Goal: Transaction & Acquisition: Purchase product/service

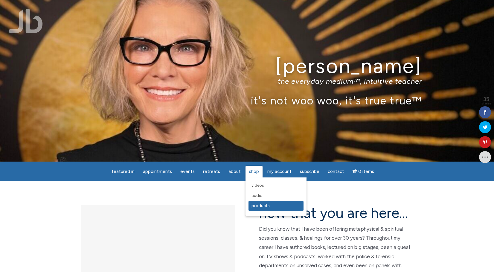
click at [252, 206] on span "Products" at bounding box center [261, 205] width 18 height 5
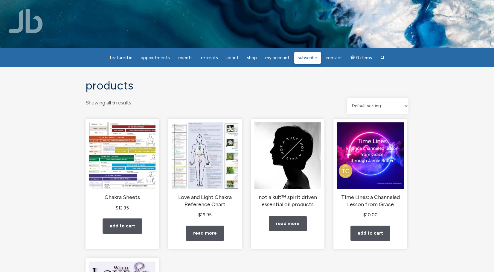
click at [307, 58] on span "Subscribe" at bounding box center [307, 57] width 19 height 5
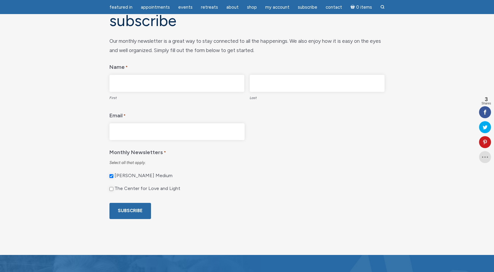
scroll to position [60, 0]
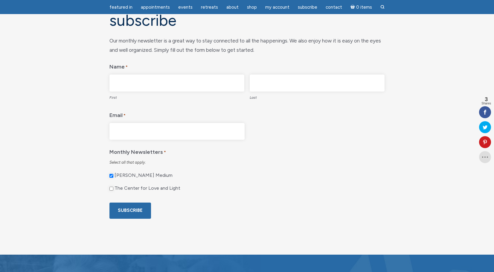
click at [113, 187] on input "The Center for Love and Light" at bounding box center [112, 189] width 4 height 4
checkbox input "true"
click at [158, 77] on input "First" at bounding box center [177, 83] width 135 height 17
type input "Doris"
type input "Bodnar"
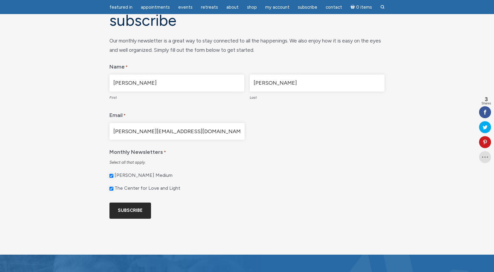
type input "Doris@NavigatingLoveandMoney.com"
click at [139, 209] on input "Subscribe" at bounding box center [131, 211] width 42 height 16
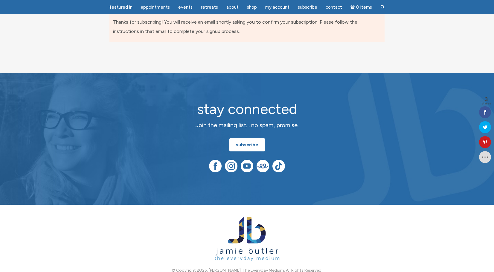
scroll to position [7, 0]
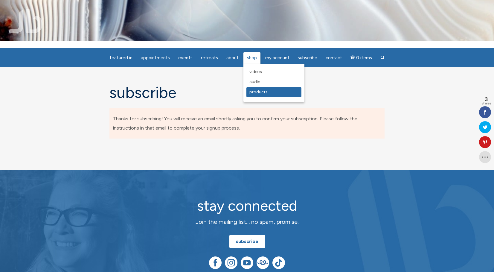
click at [255, 89] on span "Products" at bounding box center [259, 91] width 18 height 5
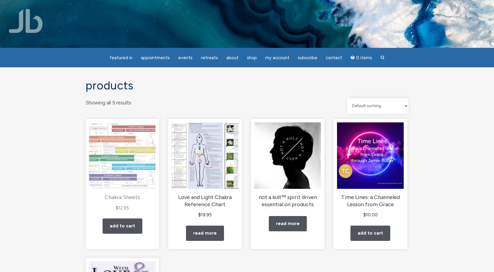
click at [125, 155] on img "main" at bounding box center [122, 155] width 66 height 66
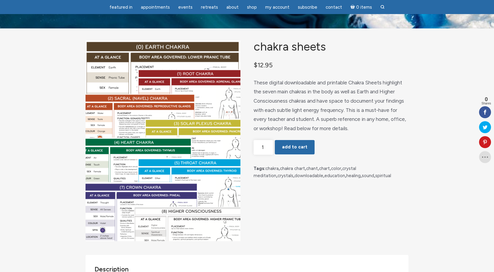
scroll to position [30, 0]
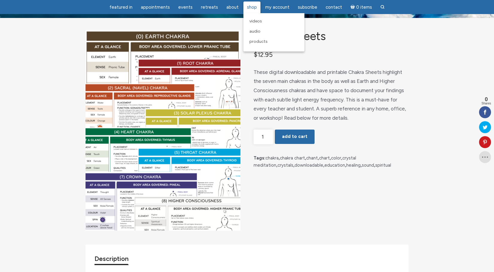
click at [252, 7] on span "Shop" at bounding box center [252, 6] width 10 height 5
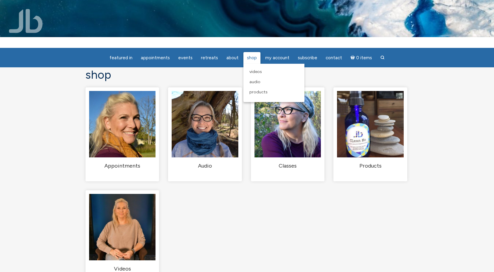
scroll to position [30, 0]
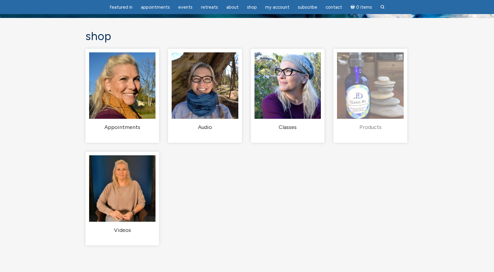
click at [360, 131] on h2 "Products (5)" at bounding box center [370, 127] width 66 height 7
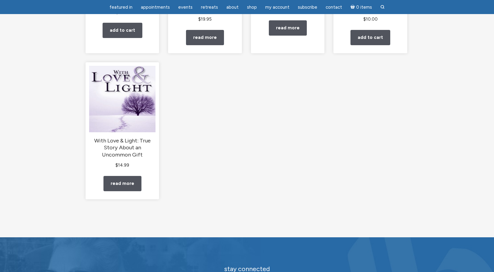
scroll to position [239, 0]
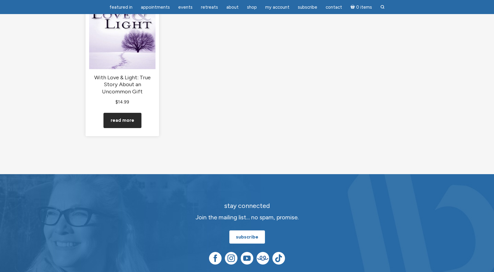
click at [128, 127] on link "Read more" at bounding box center [123, 120] width 38 height 15
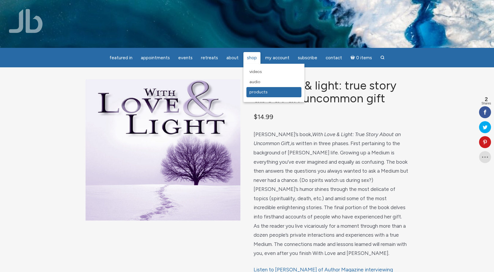
click at [253, 92] on span "Products" at bounding box center [259, 91] width 18 height 5
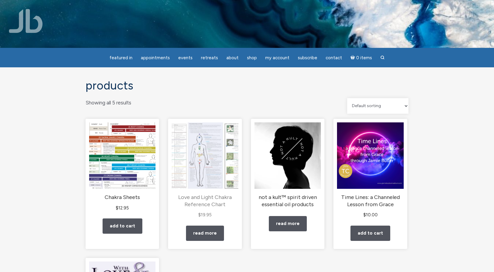
click at [174, 165] on img "main" at bounding box center [205, 155] width 66 height 66
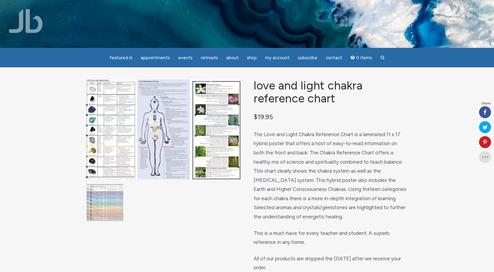
click at [199, 167] on img "main" at bounding box center [163, 129] width 155 height 100
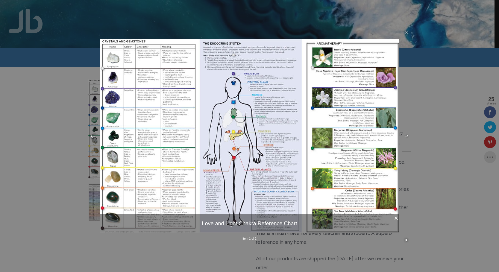
click at [405, 134] on icon at bounding box center [406, 136] width 5 height 5
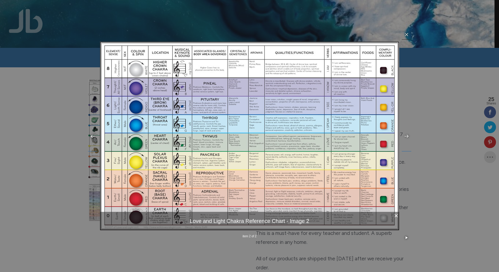
drag, startPoint x: 407, startPoint y: 34, endPoint x: 406, endPoint y: 38, distance: 3.9
click at [406, 37] on link at bounding box center [407, 35] width 10 height 10
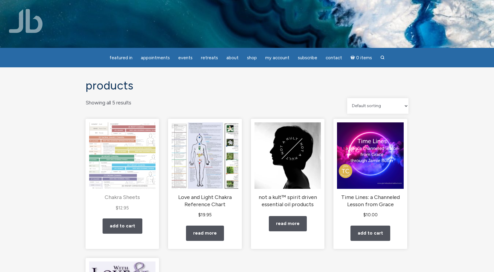
click at [123, 160] on img "main" at bounding box center [122, 155] width 66 height 66
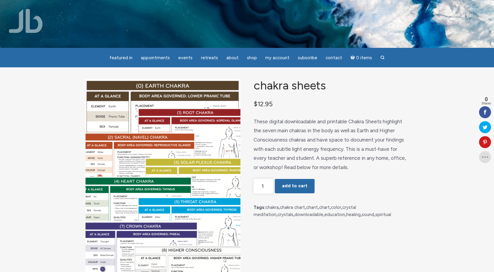
click at [189, 165] on img "main" at bounding box center [163, 179] width 155 height 201
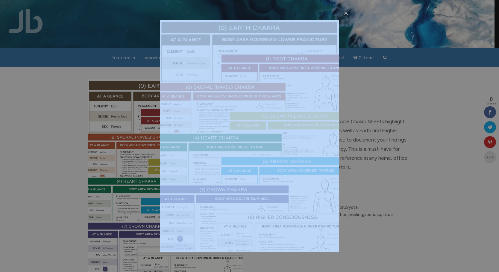
click at [189, 165] on div "item 1 of 1 …" at bounding box center [249, 136] width 499 height 272
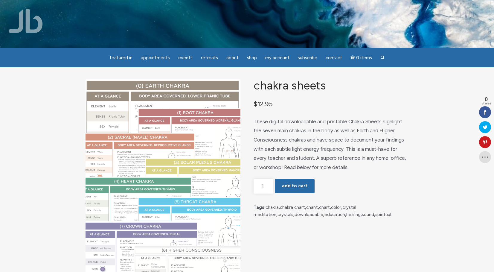
click at [171, 159] on img "main" at bounding box center [163, 179] width 155 height 201
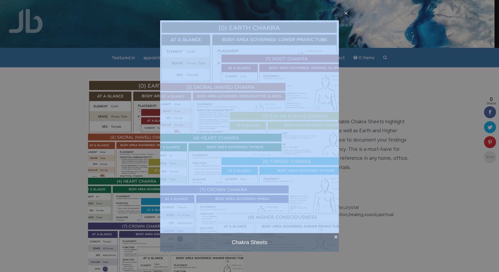
click at [236, 173] on img at bounding box center [249, 135] width 179 height 231
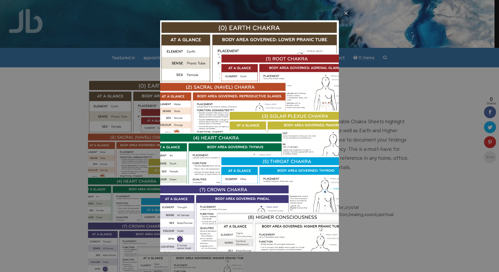
drag, startPoint x: 18, startPoint y: 123, endPoint x: 23, endPoint y: 126, distance: 5.9
click at [23, 126] on div "× Chakra Sheets item 1 of 1 …" at bounding box center [249, 136] width 499 height 272
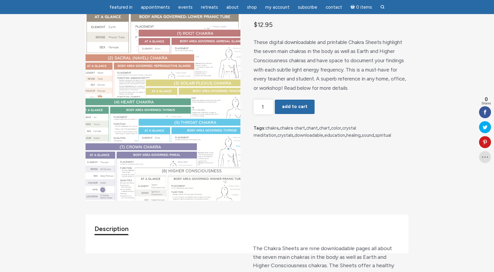
scroll to position [30, 0]
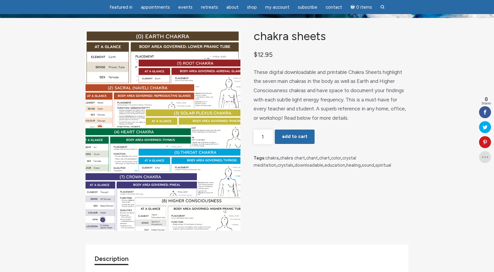
click at [124, 140] on img "main" at bounding box center [163, 130] width 155 height 201
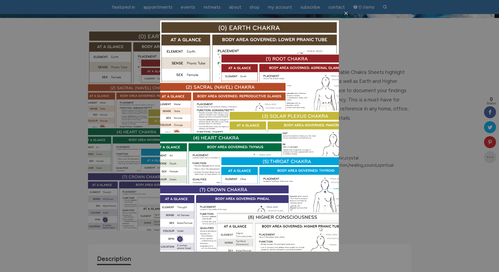
click at [39, 121] on div "× Chakra Sheets item 1 of 1 …" at bounding box center [249, 136] width 499 height 272
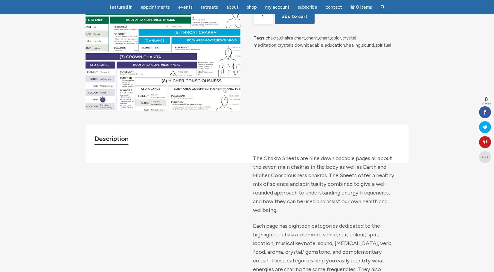
scroll to position [150, 0]
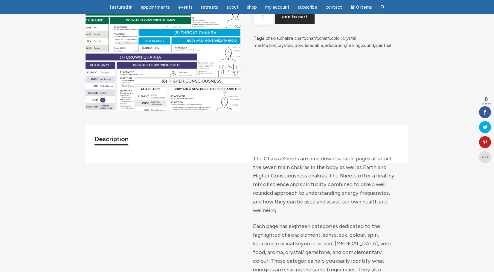
click at [287, 24] on button "Add to cart" at bounding box center [295, 17] width 40 height 14
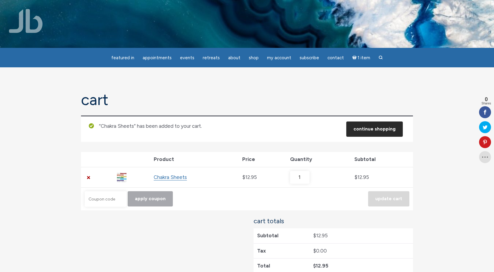
click at [366, 130] on link "Continue shopping" at bounding box center [375, 128] width 57 height 15
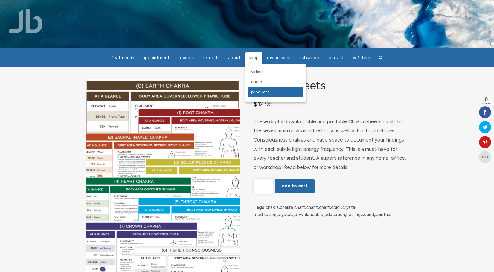
click at [257, 95] on link "Products" at bounding box center [275, 92] width 55 height 10
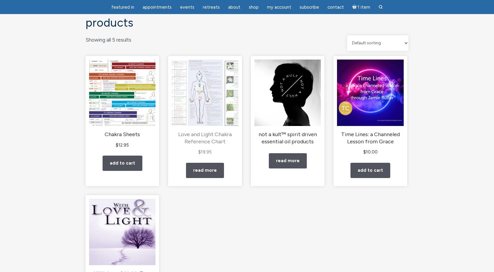
scroll to position [60, 0]
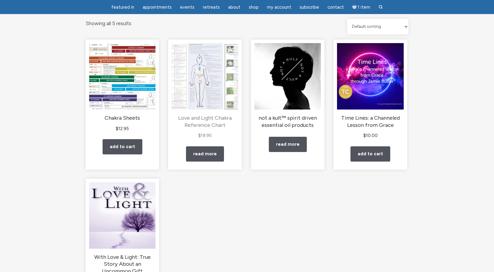
click at [206, 90] on img "main" at bounding box center [205, 76] width 66 height 66
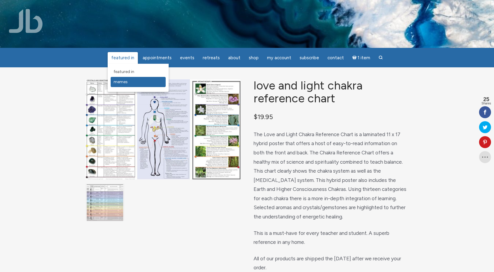
click at [124, 80] on span "Memes" at bounding box center [121, 81] width 14 height 5
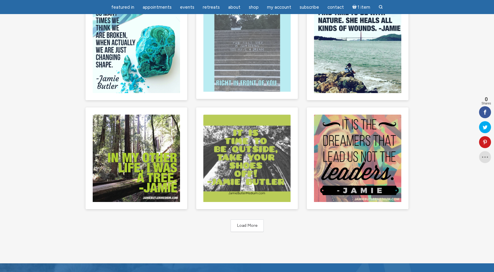
scroll to position [329, 0]
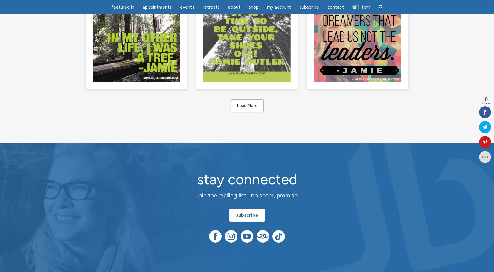
click at [256, 104] on button "Load More" at bounding box center [247, 105] width 33 height 13
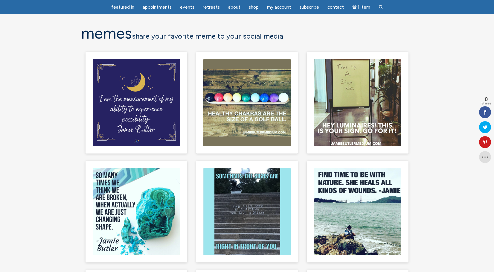
scroll to position [0, 0]
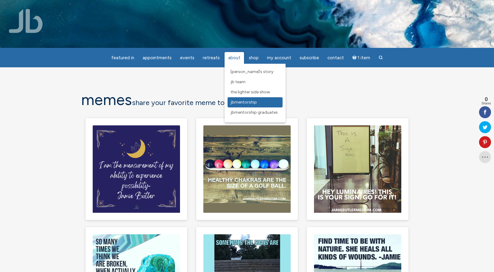
click at [254, 100] on span "JBMentorship" at bounding box center [244, 102] width 26 height 5
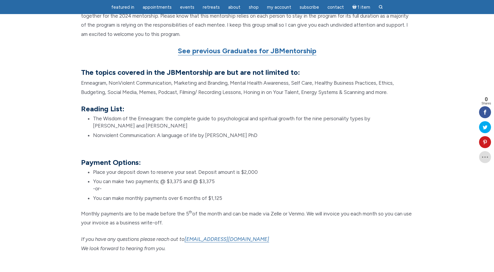
scroll to position [509, 0]
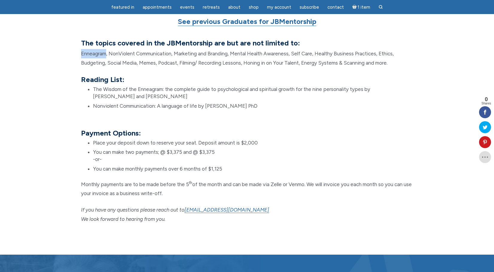
drag, startPoint x: 106, startPoint y: 53, endPoint x: 82, endPoint y: 56, distance: 23.8
click at [82, 56] on p "Enneagram, NonViolent Communication, Marketing and Branding, Mental Health Awar…" at bounding box center [247, 58] width 332 height 18
copy p "Enneagram"
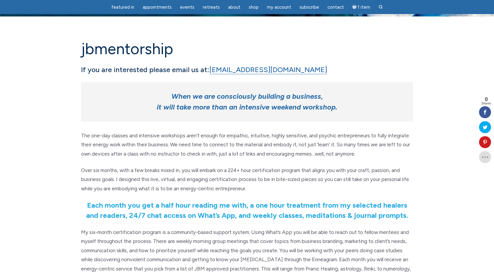
scroll to position [0, 0]
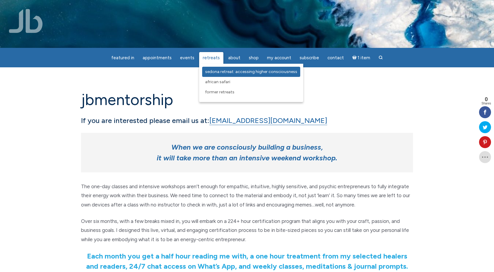
click at [226, 71] on span "Sedona Retreat: Accessing Higher Consciousness" at bounding box center [251, 71] width 92 height 5
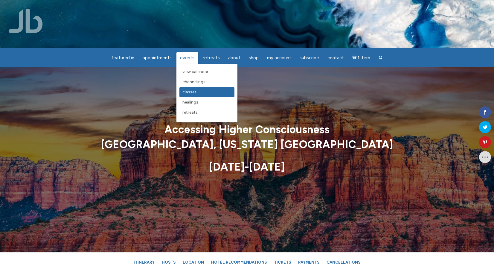
click at [192, 92] on span "Classes" at bounding box center [190, 91] width 14 height 5
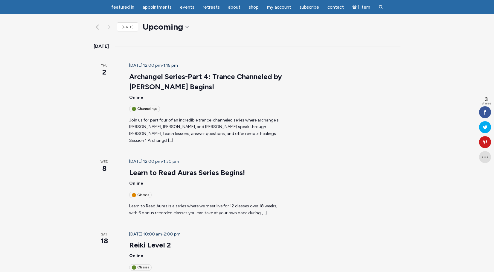
scroll to position [90, 0]
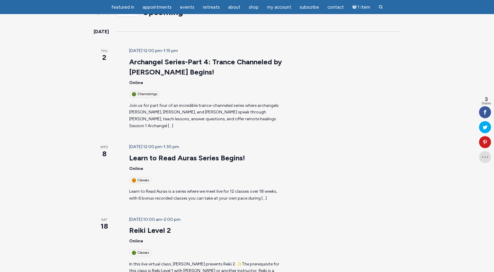
click at [132, 178] on span "\a\9\9\9List of Events\9\9\9" at bounding box center [134, 180] width 4 height 4
click at [240, 188] on p "Learn to Read Auras is a series where we meet live for 12 classes over 18 weeks…" at bounding box center [206, 194] width 155 height 13
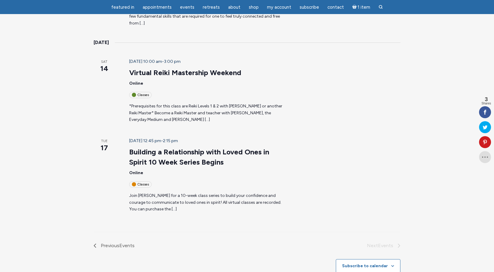
scroll to position [539, 0]
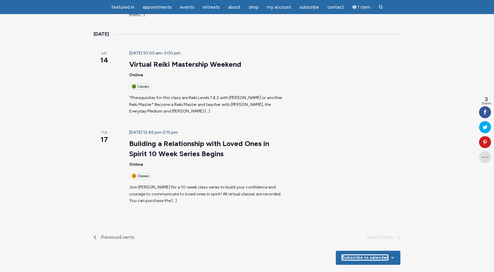
click at [386, 255] on button "Subscribe to calendar" at bounding box center [365, 257] width 46 height 5
click at [485, 174] on span at bounding box center [485, 171] width 7 height 7
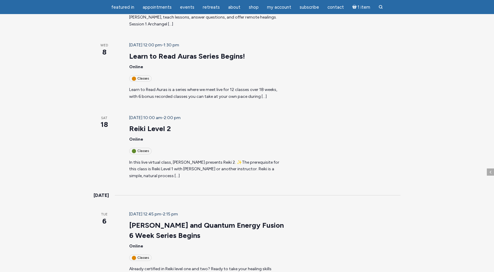
scroll to position [180, 0]
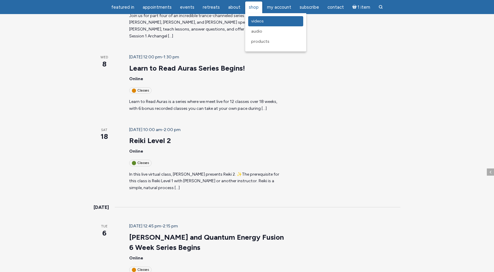
click at [257, 22] on span "Videos" at bounding box center [257, 21] width 13 height 5
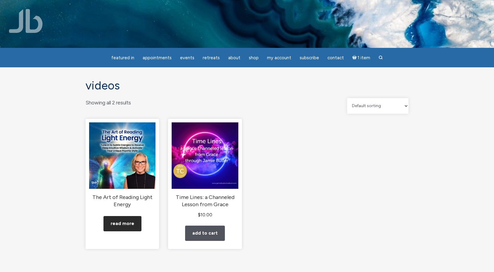
click at [124, 231] on link "Read more" at bounding box center [123, 223] width 38 height 15
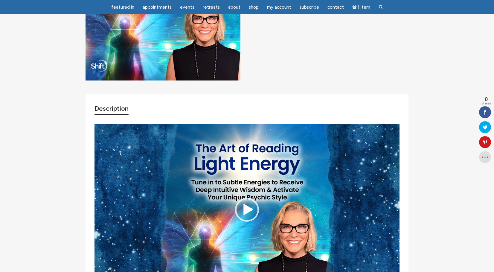
scroll to position [120, 0]
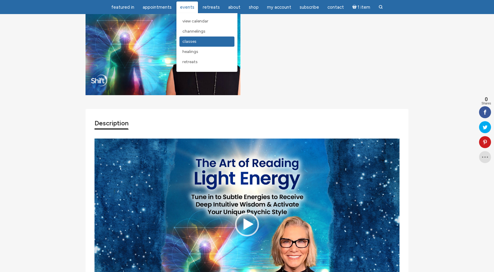
click at [192, 39] on span "Classes" at bounding box center [190, 41] width 14 height 5
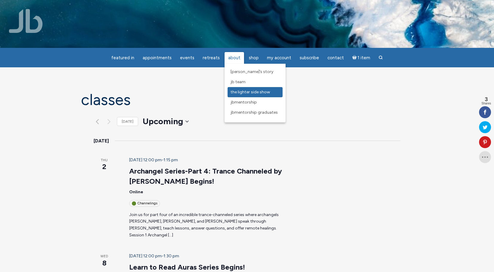
click at [245, 89] on span "The Lighter Side Show" at bounding box center [250, 91] width 39 height 5
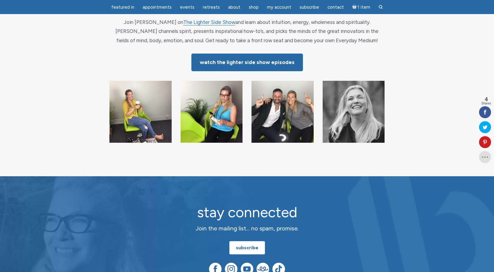
scroll to position [60, 0]
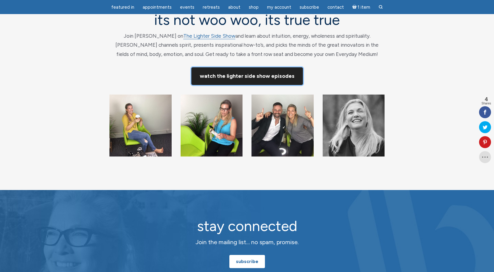
click at [250, 79] on link "Watch The Lighter Side Show Episodes" at bounding box center [248, 76] width 112 height 18
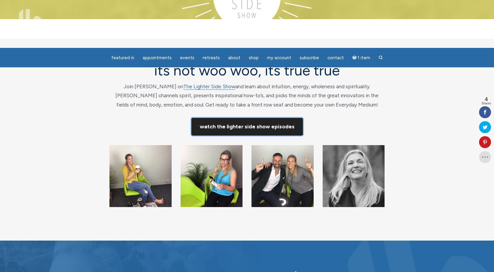
scroll to position [0, 0]
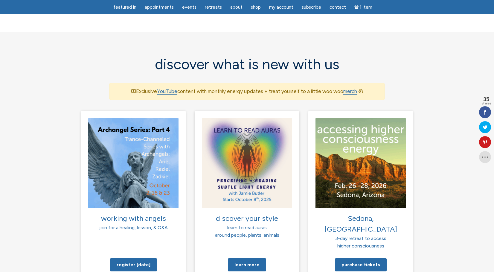
scroll to position [359, 0]
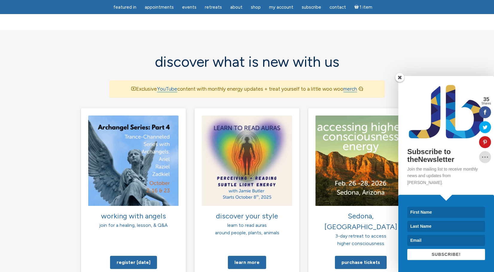
click at [447, 50] on section "discover what is new with us Exclusive YouTube content with monthly energy upda…" at bounding box center [247, 69] width 494 height 78
click at [400, 82] on span at bounding box center [400, 77] width 9 height 9
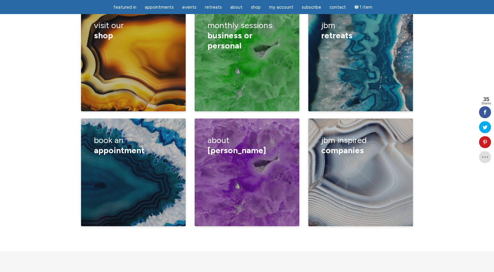
scroll to position [987, 0]
